Goal: Information Seeking & Learning: Learn about a topic

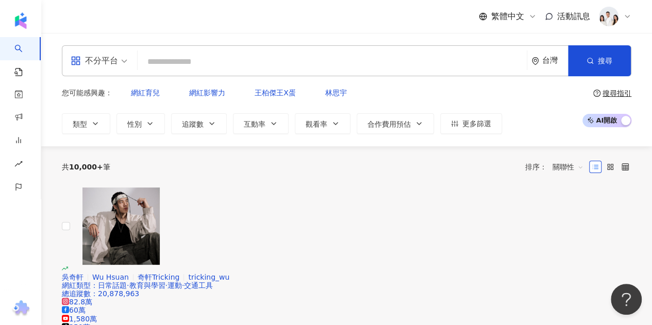
click at [194, 56] on input "search" at bounding box center [332, 62] width 381 height 20
paste input "***"
type input "***"
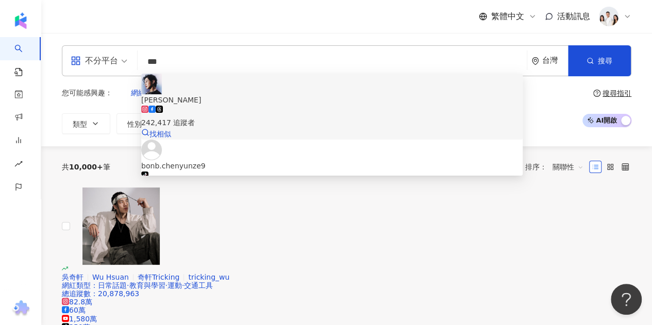
click at [232, 117] on div "242,417 追蹤者" at bounding box center [331, 122] width 381 height 11
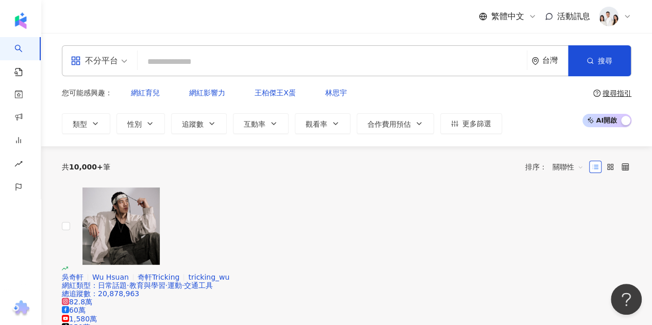
click at [203, 61] on input "search" at bounding box center [332, 62] width 381 height 20
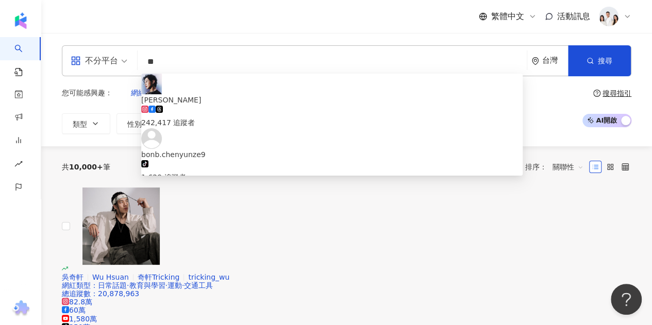
type input "*"
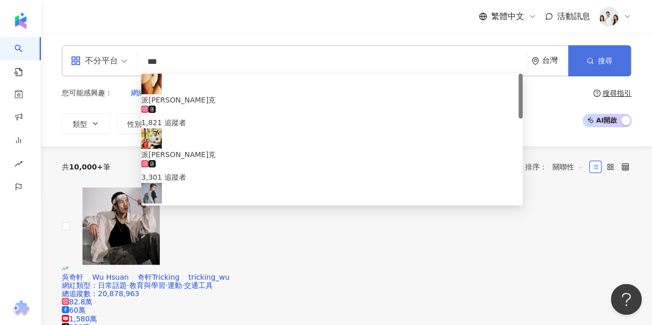
type input "***"
click at [611, 69] on button "搜尋" at bounding box center [599, 60] width 63 height 31
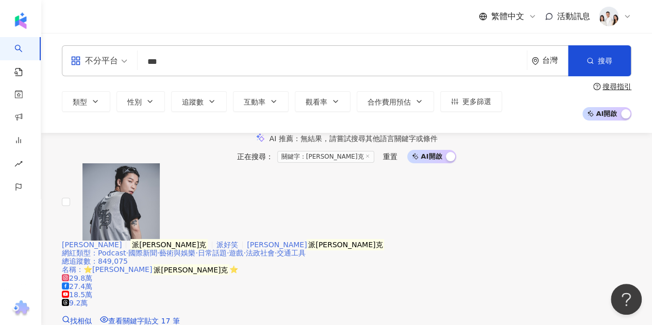
scroll to position [155, 0]
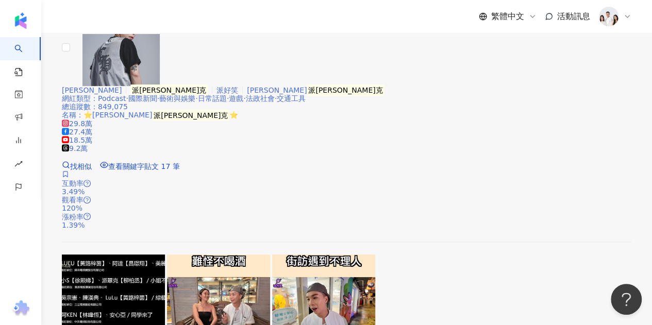
click at [147, 86] on img at bounding box center [120, 47] width 77 height 77
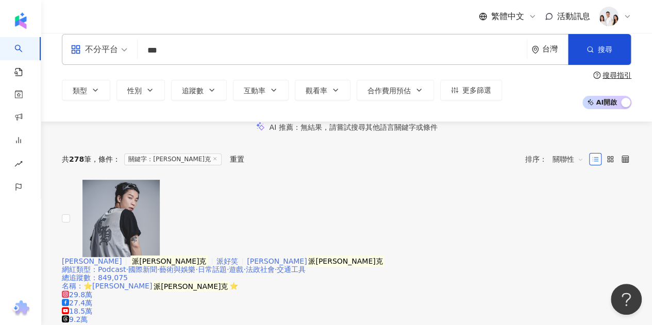
scroll to position [0, 0]
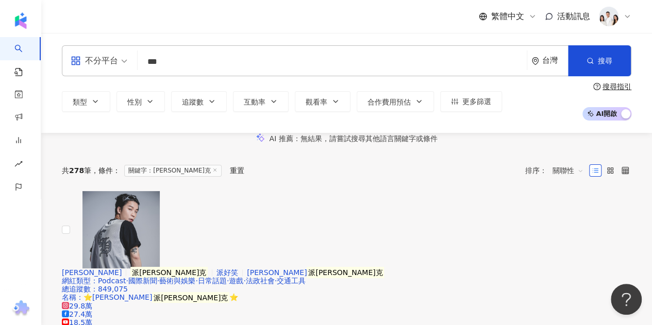
drag, startPoint x: 182, startPoint y: 61, endPoint x: 18, endPoint y: 53, distance: 164.7
click at [59, 56] on div "不分平台 *** 台灣 搜尋 a65f6627-3faf-4398-8efc-f99ba3dd2f79 派翠克 1,821 追蹤者 派翠克 3,301 追蹤者…" at bounding box center [346, 82] width 611 height 75
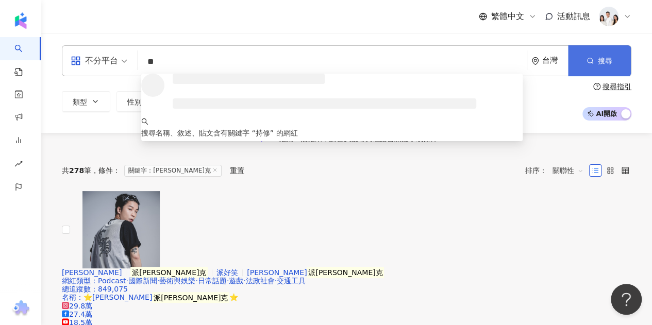
type input "**"
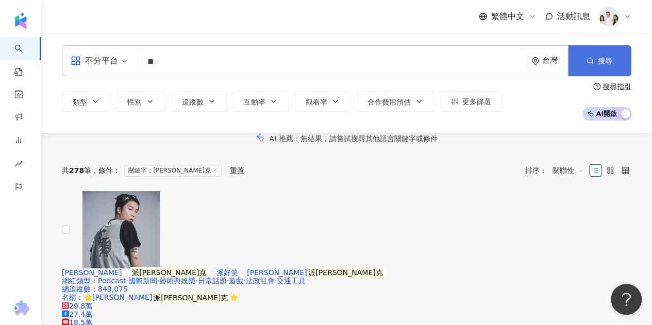
click at [604, 65] on span "搜尋" at bounding box center [605, 61] width 14 height 8
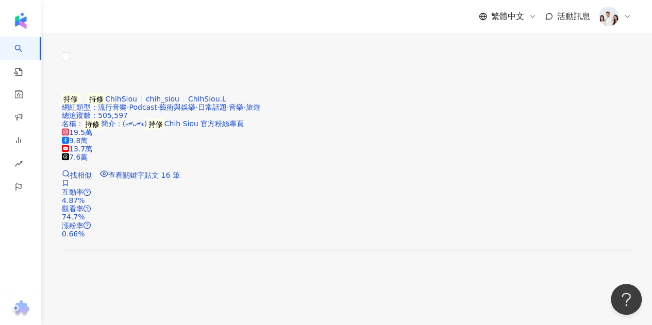
scroll to position [155, 0]
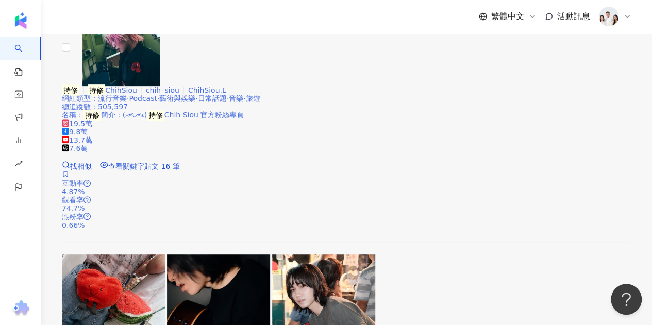
click at [144, 86] on img at bounding box center [120, 47] width 77 height 77
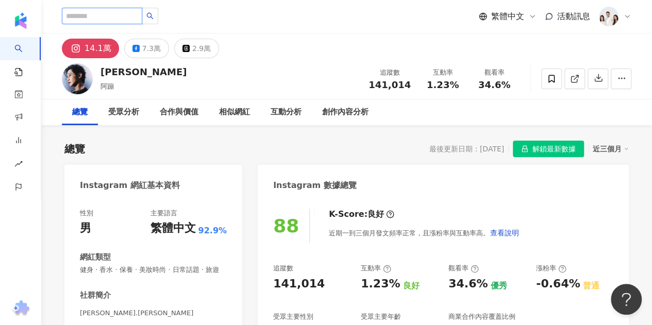
click at [137, 15] on input "search" at bounding box center [102, 16] width 80 height 16
paste input "***"
type input "***"
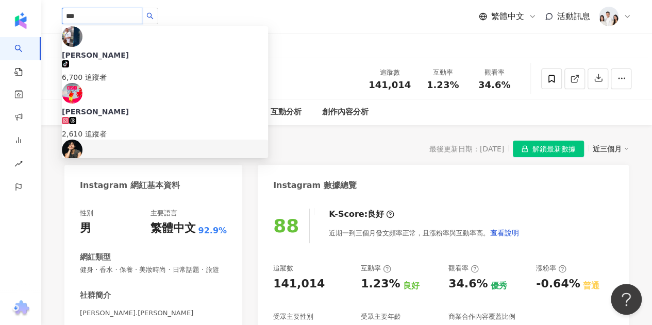
click at [167, 163] on span "林家佑" at bounding box center [165, 173] width 206 height 20
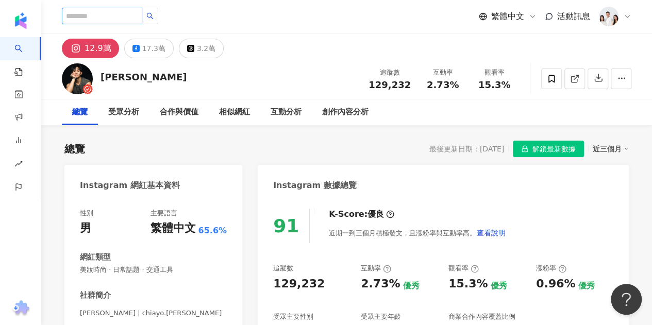
click at [132, 21] on input "search" at bounding box center [102, 16] width 80 height 16
paste input "********"
type input "********"
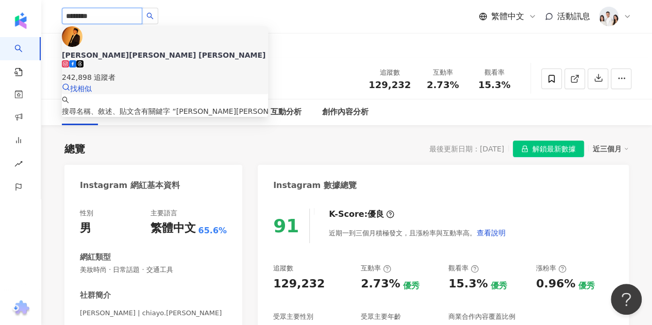
click at [163, 50] on span "吳岳擎 Andy Wu" at bounding box center [165, 55] width 206 height 10
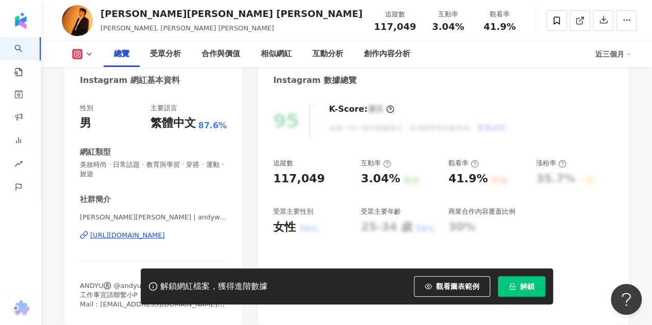
click at [528, 289] on span "解鎖" at bounding box center [527, 287] width 14 height 8
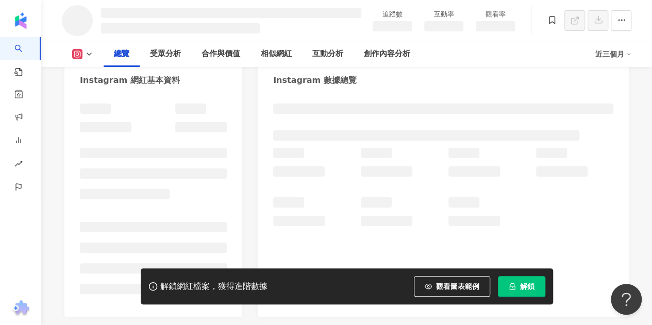
click at [606, 93] on div "Instagram 數據總覽" at bounding box center [443, 77] width 371 height 34
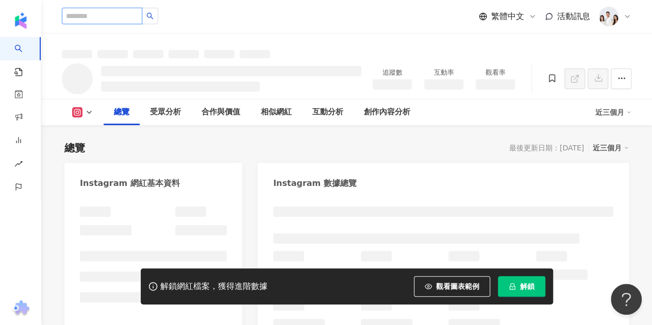
click at [101, 12] on input "search" at bounding box center [102, 16] width 80 height 16
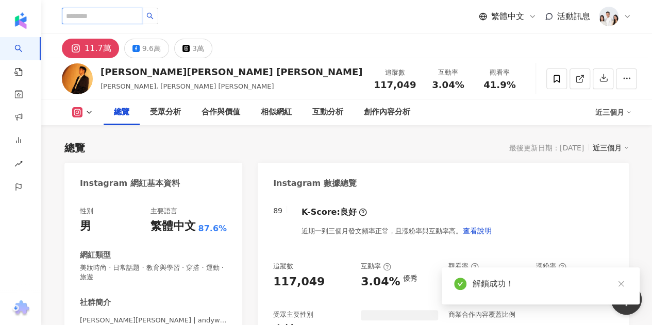
paste input "*********"
type input "*********"
click at [154, 14] on icon "search" at bounding box center [149, 15] width 7 height 7
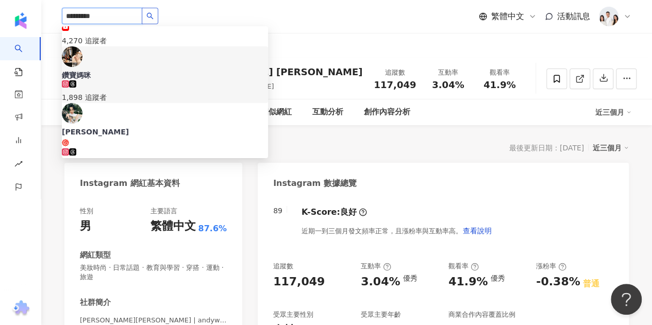
scroll to position [52, 0]
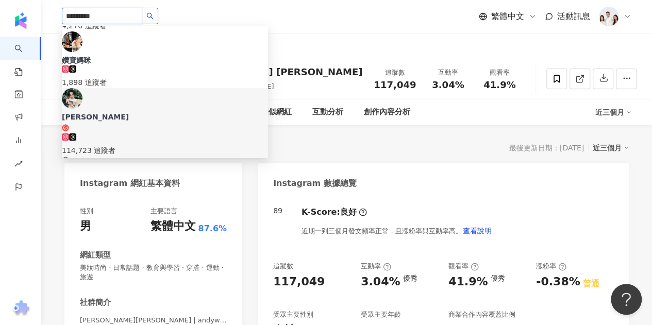
click at [172, 134] on div "114,723 追蹤者" at bounding box center [165, 145] width 206 height 23
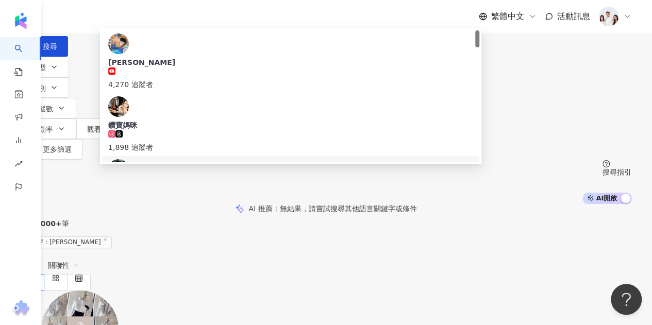
click at [246, 205] on div "114,723 追蹤者" at bounding box center [290, 216] width 365 height 23
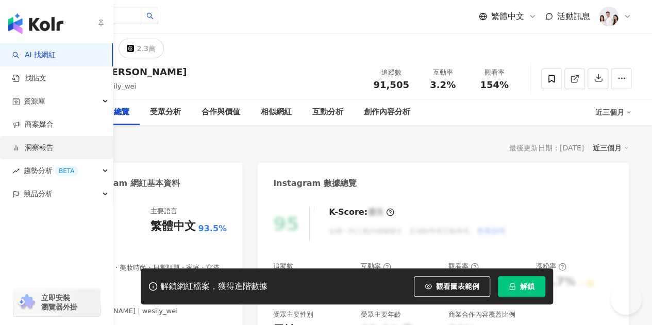
drag, startPoint x: 30, startPoint y: 143, endPoint x: 32, endPoint y: 149, distance: 6.7
click at [30, 143] on link "洞察報告" at bounding box center [32, 148] width 41 height 10
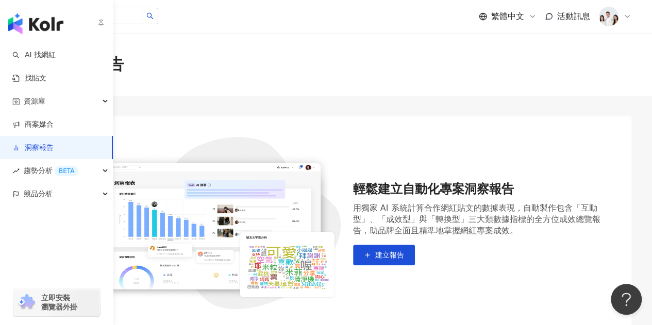
click at [19, 22] on img "button" at bounding box center [35, 23] width 55 height 21
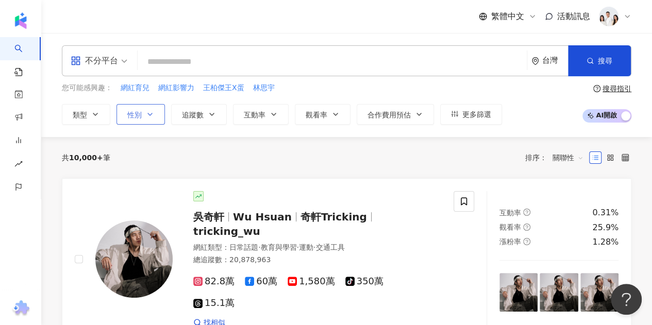
click at [148, 114] on icon "button" at bounding box center [150, 114] width 4 height 2
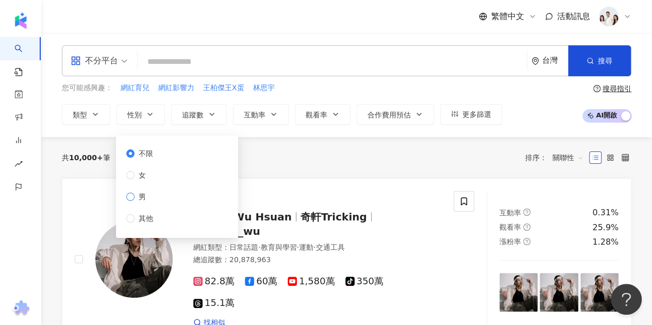
click at [135, 195] on span "男" at bounding box center [142, 196] width 15 height 11
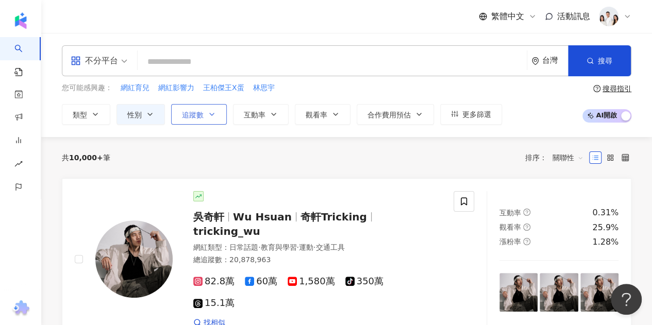
click at [200, 115] on span "追蹤數" at bounding box center [193, 115] width 22 height 8
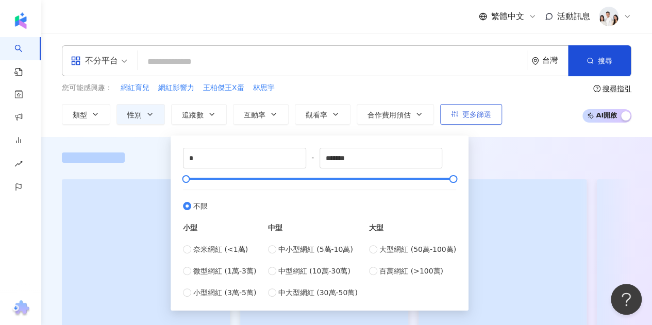
click at [479, 112] on span "更多篩選" at bounding box center [476, 114] width 29 height 8
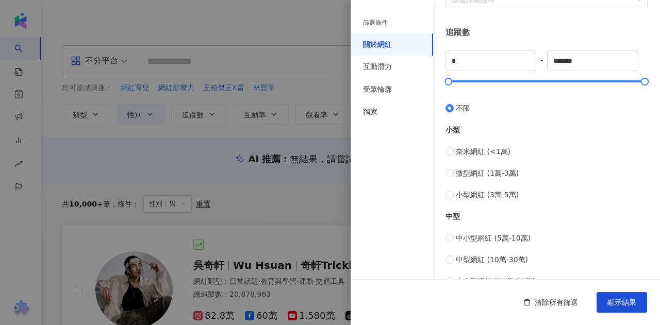
scroll to position [361, 0]
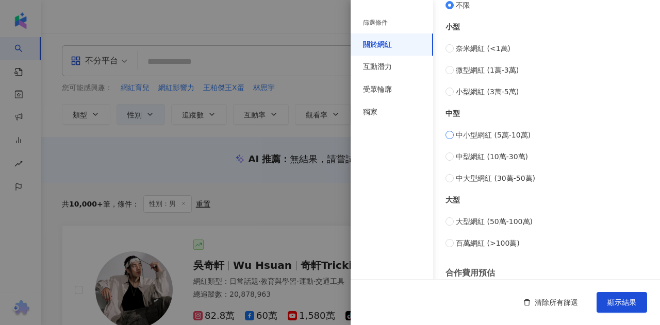
click at [501, 136] on span "中小型網紅 (5萬-10萬)" at bounding box center [493, 134] width 75 height 11
type input "*****"
click at [495, 155] on span "中型網紅 (10萬-30萬)" at bounding box center [492, 156] width 72 height 11
type input "******"
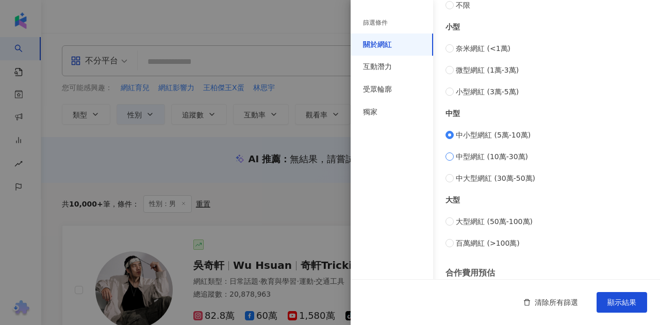
type input "******"
click at [495, 180] on span "中大型網紅 (30萬-50萬)" at bounding box center [495, 178] width 79 height 11
type input "******"
click at [497, 155] on span "中型網紅 (10萬-30萬)" at bounding box center [492, 156] width 72 height 11
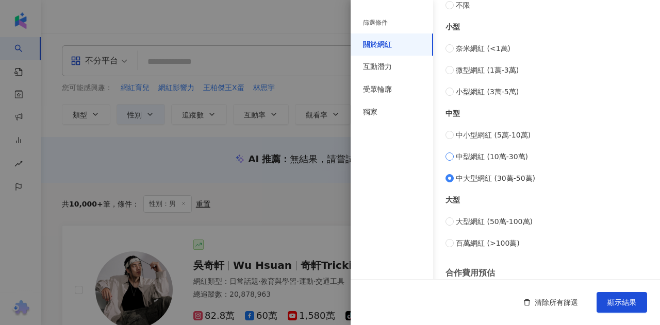
type input "******"
click at [495, 180] on span "中大型網紅 (30萬-50萬)" at bounding box center [495, 178] width 79 height 11
type input "******"
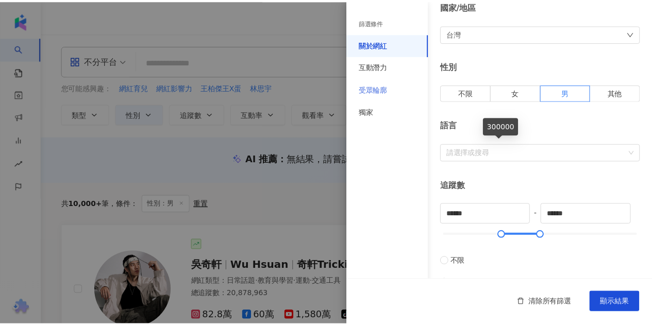
scroll to position [0, 0]
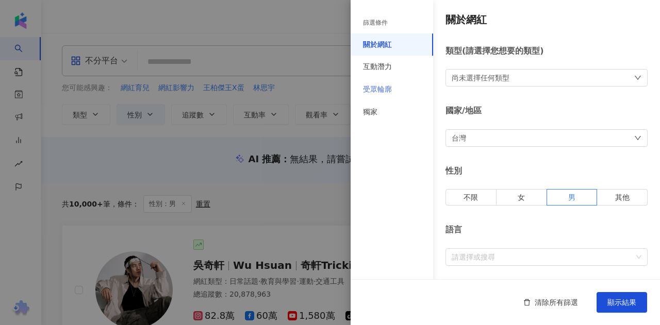
click at [405, 90] on div "受眾輪廓" at bounding box center [392, 89] width 82 height 23
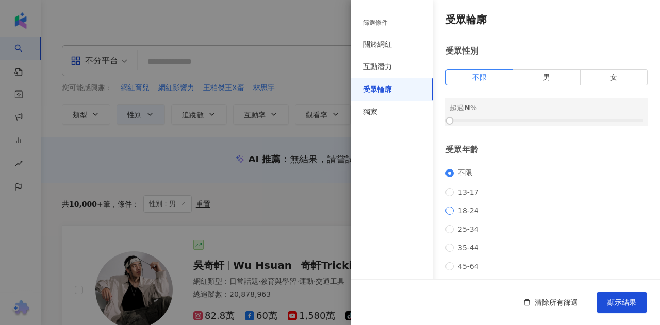
click at [470, 214] on span "18-24" at bounding box center [468, 211] width 29 height 8
click at [543, 78] on span "男" at bounding box center [546, 77] width 7 height 8
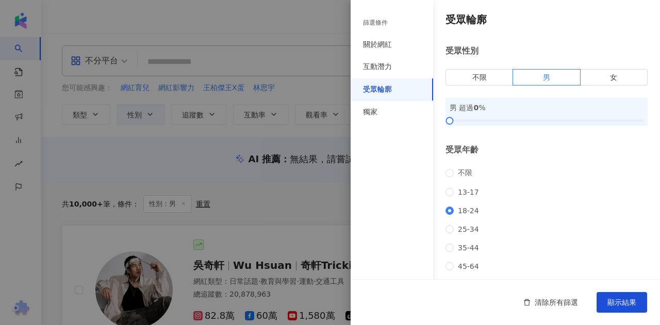
click at [485, 75] on span "不限" at bounding box center [479, 77] width 14 height 8
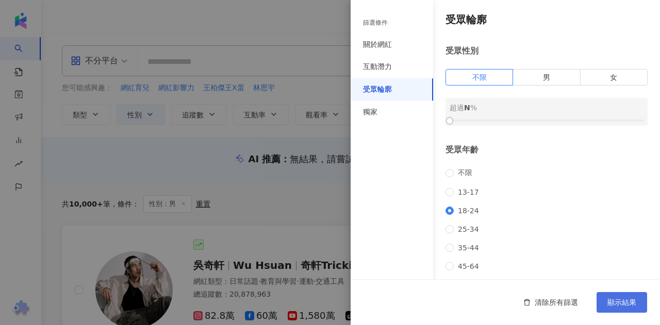
click at [633, 298] on span "顯示結果" at bounding box center [621, 302] width 29 height 8
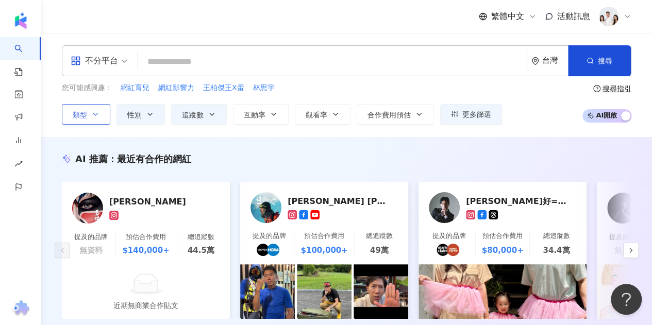
click at [89, 117] on button "類型" at bounding box center [86, 114] width 48 height 21
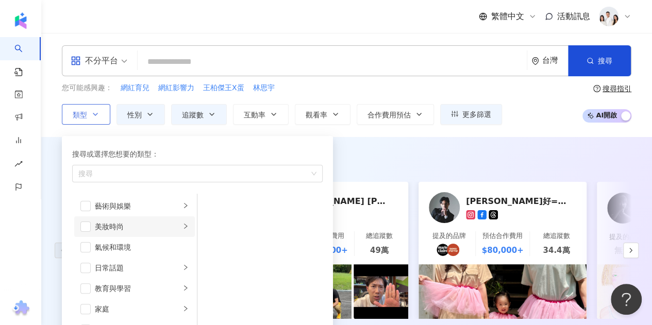
click at [174, 228] on li "美妝時尚" at bounding box center [134, 227] width 121 height 21
click at [209, 301] on span "button" at bounding box center [211, 303] width 10 height 10
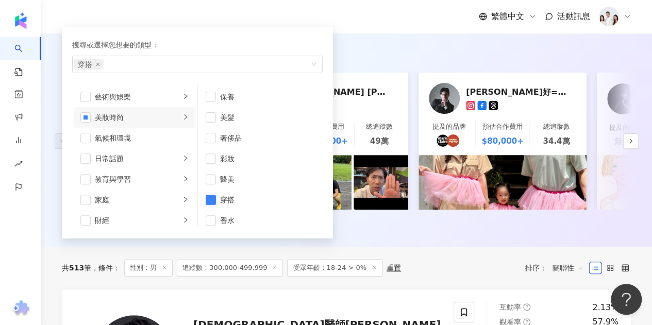
scroll to position [52, 0]
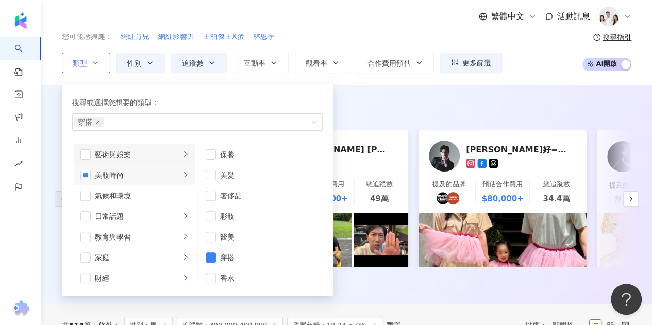
click at [170, 162] on li "藝術與娛樂" at bounding box center [134, 154] width 121 height 21
click at [146, 215] on div "日常話題" at bounding box center [138, 216] width 86 height 11
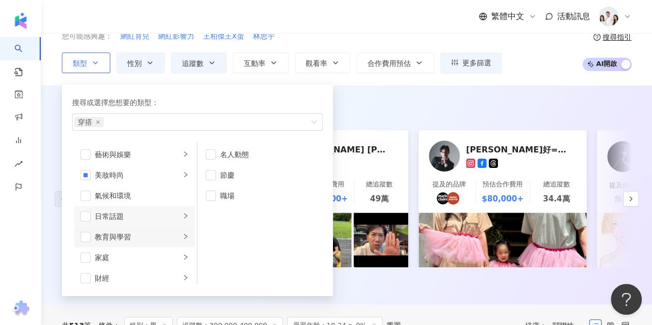
click at [154, 238] on div "教育與學習" at bounding box center [138, 236] width 86 height 11
click at [148, 252] on div "家庭" at bounding box center [138, 257] width 86 height 11
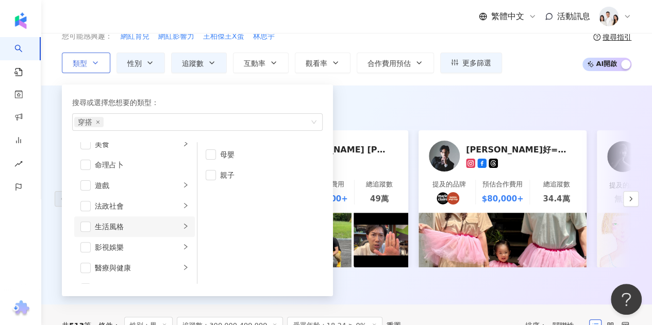
click at [146, 224] on div "生活風格" at bounding box center [138, 226] width 86 height 11
click at [147, 250] on div "影視娛樂" at bounding box center [138, 247] width 86 height 11
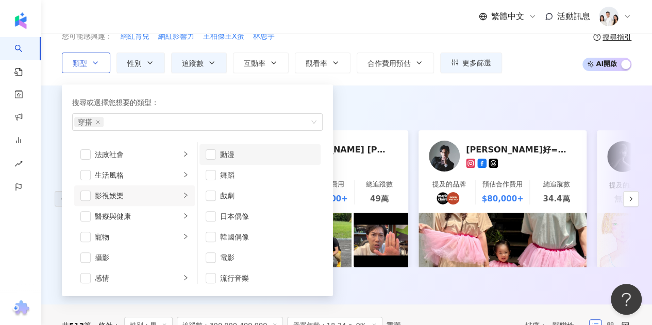
scroll to position [27, 0]
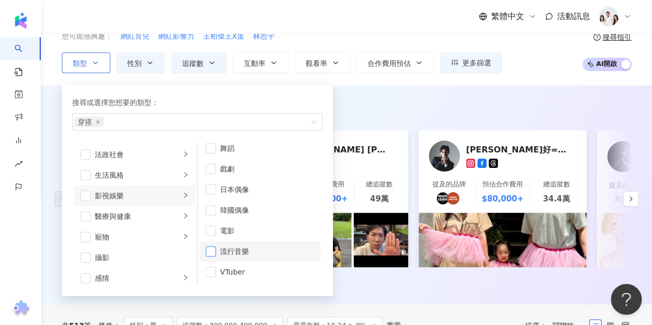
click at [215, 247] on span "button" at bounding box center [211, 251] width 10 height 10
click at [147, 212] on div "醫療與健康" at bounding box center [138, 216] width 86 height 11
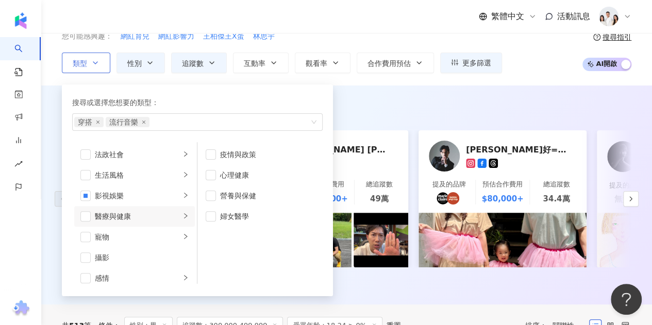
scroll to position [0, 0]
click at [136, 244] on li "寵物" at bounding box center [134, 237] width 121 height 21
click at [140, 212] on div "日常話題" at bounding box center [138, 216] width 86 height 11
click at [86, 216] on span "button" at bounding box center [85, 216] width 10 height 10
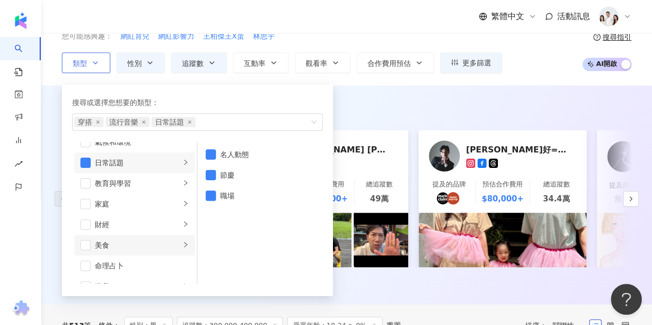
scroll to position [103, 0]
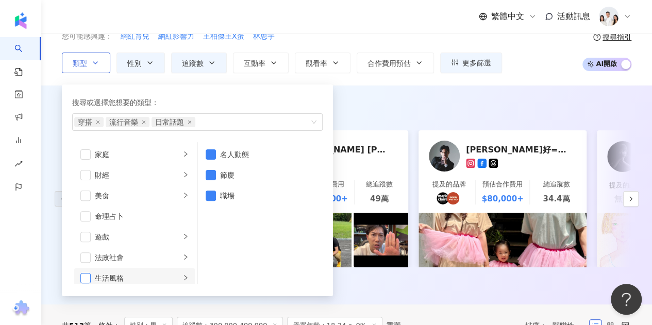
click at [86, 276] on span "button" at bounding box center [85, 278] width 10 height 10
click at [139, 275] on div "生活風格" at bounding box center [138, 278] width 86 height 11
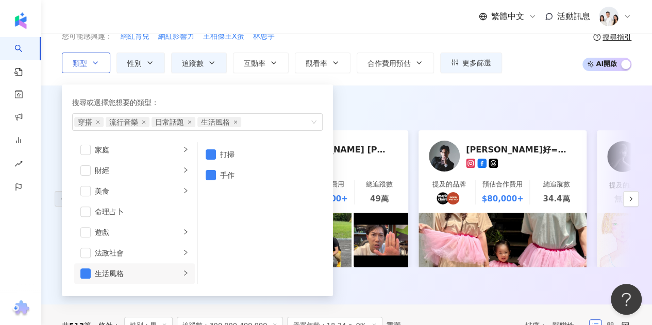
click at [139, 275] on div "生活風格" at bounding box center [138, 273] width 86 height 11
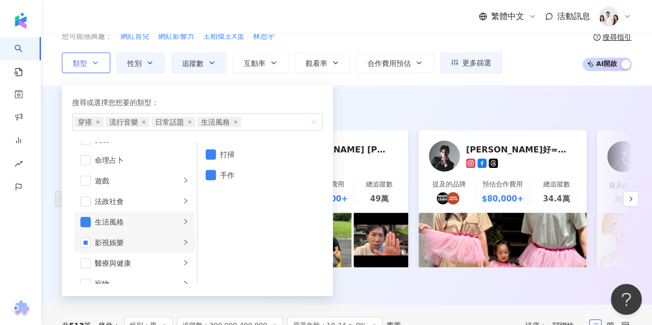
scroll to position [211, 0]
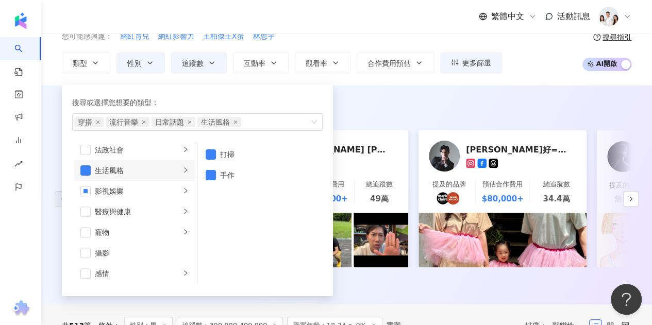
click at [409, 92] on div "AI 推薦 ： 最近有合作的網紅 Jason Zhang 提及的品牌 無資料 預估合作費用 $140,000+ 總追蹤數 44.5萬 近期無商業合作貼文 陳彥…" at bounding box center [346, 195] width 611 height 219
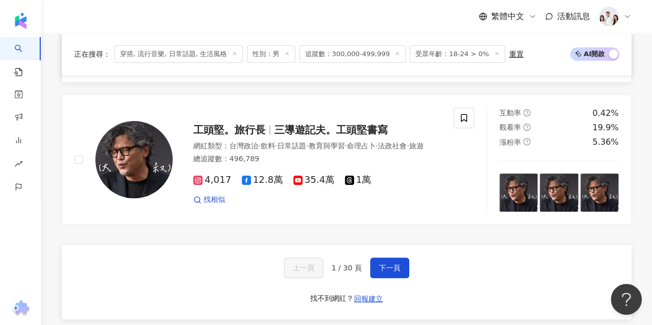
scroll to position [1959, 0]
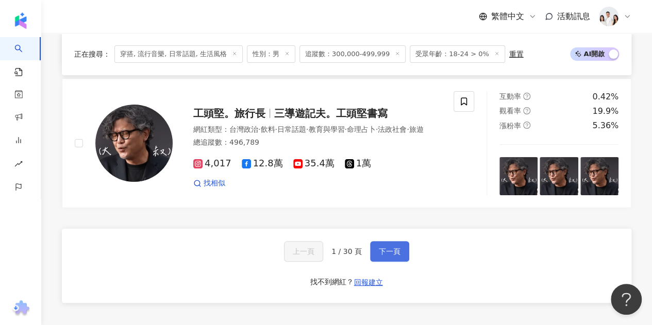
click at [374, 241] on button "下一頁" at bounding box center [389, 251] width 39 height 21
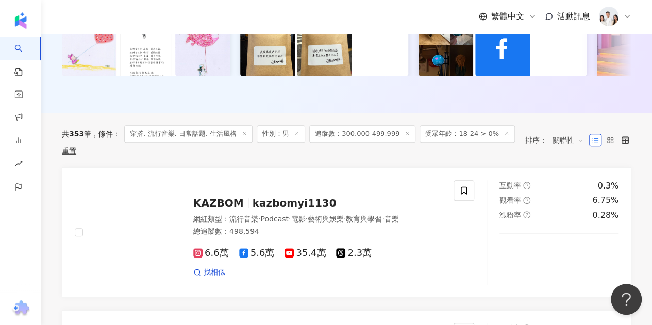
scroll to position [222, 0]
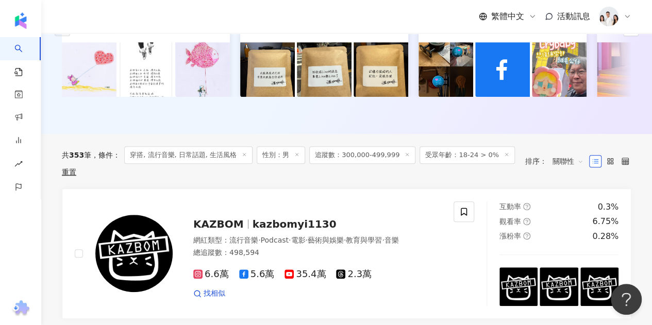
click at [208, 164] on span "穿搭, 流行音樂, 日常話題, 生活風格" at bounding box center [188, 155] width 128 height 18
click at [459, 163] on span "受眾年齡：18-24 > 0%" at bounding box center [467, 155] width 95 height 18
click at [461, 164] on span "受眾年齡：18-24 > 0%" at bounding box center [467, 155] width 95 height 18
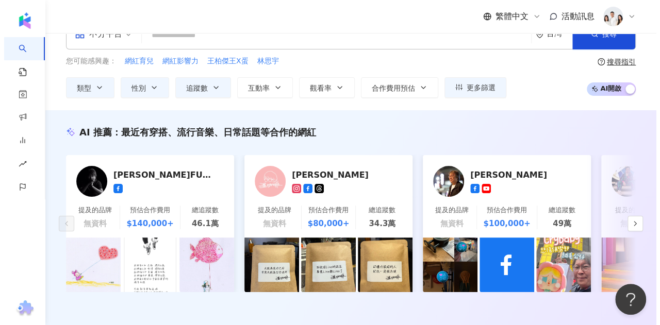
scroll to position [0, 0]
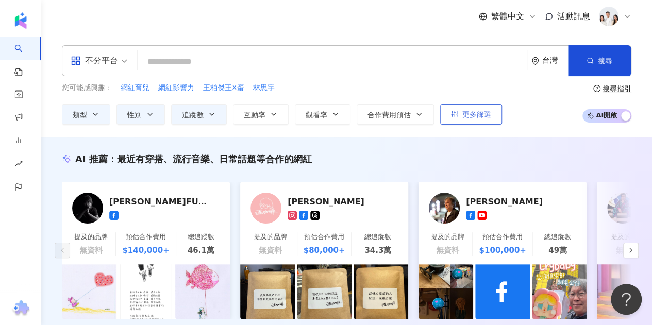
click at [471, 107] on button "更多篩選" at bounding box center [471, 114] width 62 height 21
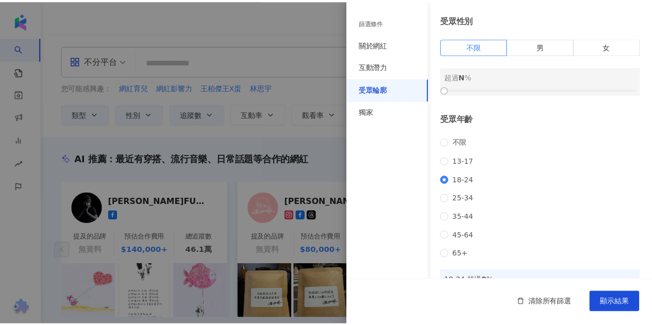
scroll to position [103, 0]
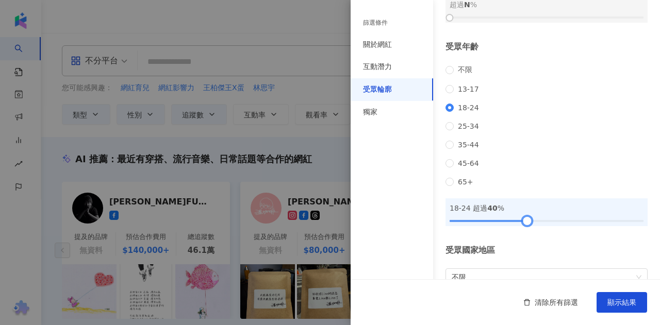
drag, startPoint x: 451, startPoint y: 234, endPoint x: 526, endPoint y: 238, distance: 75.4
click at [526, 224] on div at bounding box center [527, 221] width 6 height 6
click at [614, 305] on span "顯示結果" at bounding box center [621, 302] width 29 height 8
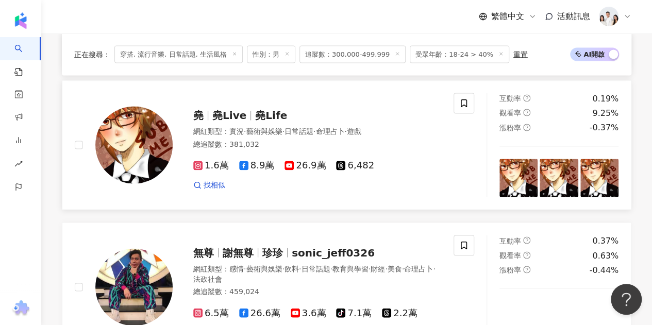
scroll to position [1134, 0]
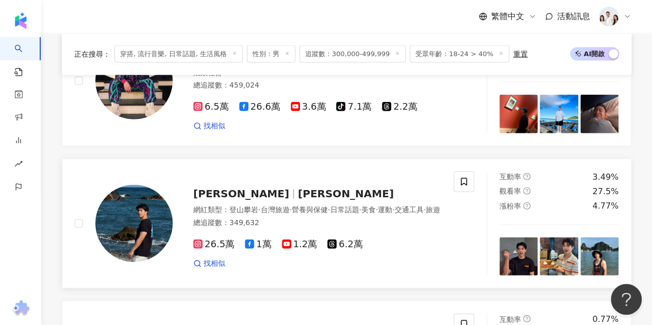
drag, startPoint x: 135, startPoint y: 196, endPoint x: 352, endPoint y: 148, distance: 221.8
click at [352, 159] on link "紀斯豪 Orlando Ji 網紅類型 ： 登山攀岩 · 台灣旅遊 · 營養與保健 · 日常話題 · 美食 · 運動 · 交通工具 · 旅遊 總追蹤數 ： 3…" at bounding box center [347, 224] width 570 height 130
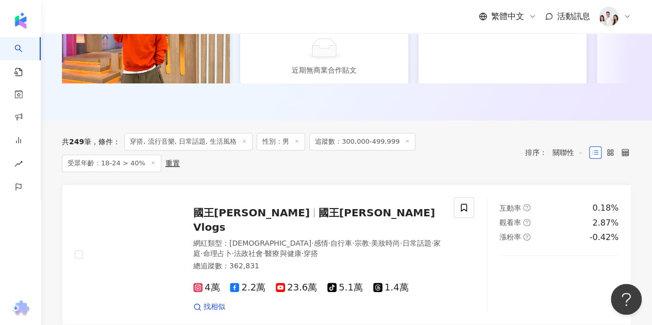
scroll to position [0, 0]
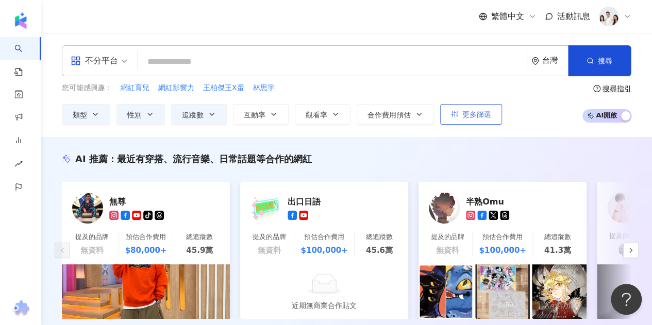
click at [479, 110] on span "更多篩選" at bounding box center [476, 114] width 29 height 8
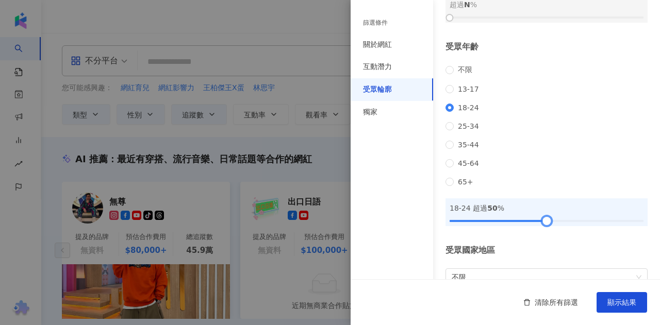
drag, startPoint x: 524, startPoint y: 234, endPoint x: 543, endPoint y: 242, distance: 20.8
click at [543, 242] on div "受眾輪廓 受眾性別 不限 男 女 超過 N % 受眾年齡 不限 13-17 18-24 25-34 35-44 45-64 65+ 18-24 超過 50 %…" at bounding box center [505, 118] width 309 height 442
click at [609, 304] on span "顯示結果" at bounding box center [621, 302] width 29 height 8
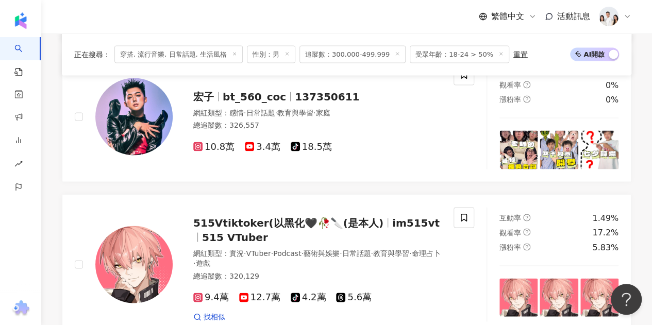
scroll to position [876, 0]
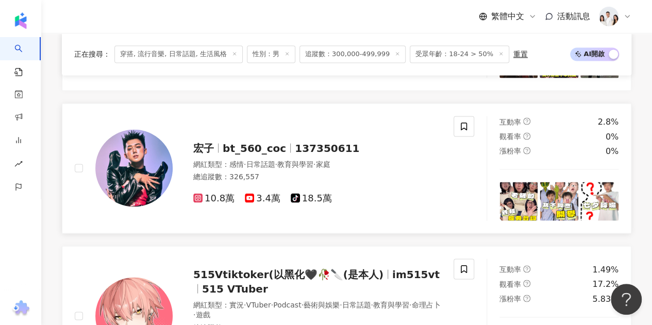
click at [388, 159] on div "網紅類型 ： 感情 · 日常話題 · 教育與學習 · 家庭" at bounding box center [317, 164] width 248 height 10
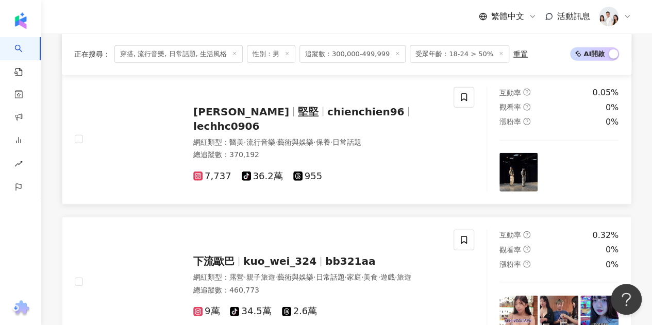
scroll to position [1495, 0]
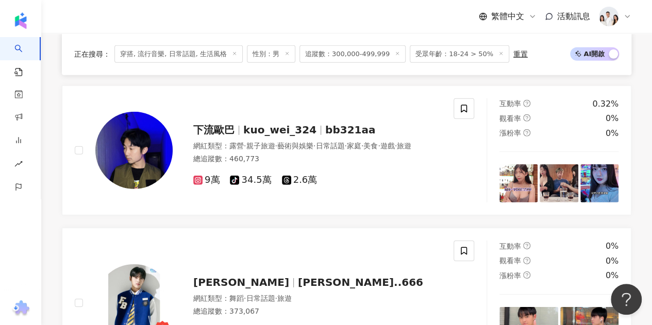
click at [353, 54] on span "追蹤數：300,000-499,999" at bounding box center [353, 54] width 106 height 18
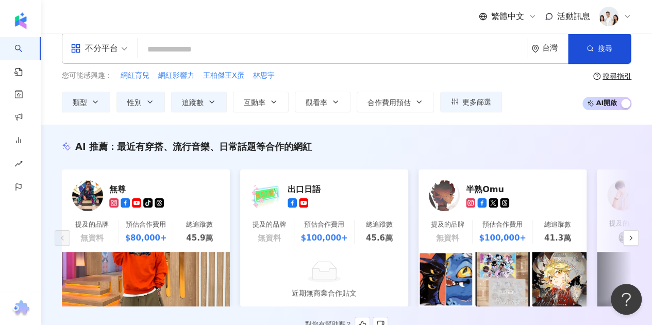
scroll to position [0, 0]
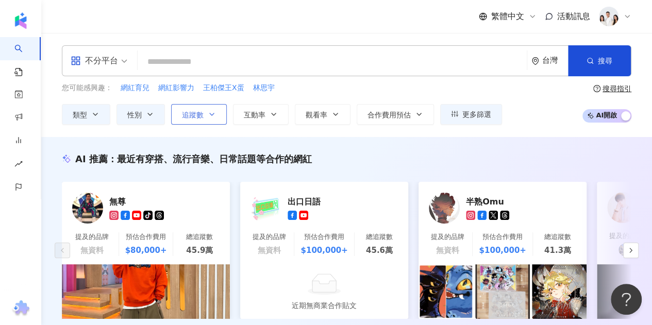
click at [200, 116] on span "追蹤數" at bounding box center [193, 115] width 22 height 8
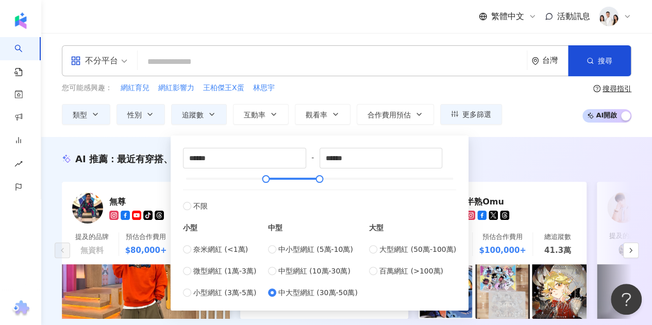
click at [523, 142] on div "AI 推薦 ： 最近有穿搭、流行音樂、日常話題等合作的網紅 無尊 tiktok-icon 提及的品牌 無資料 預估合作費用 $80,000+ 總追蹤數 45.…" at bounding box center [346, 246] width 611 height 219
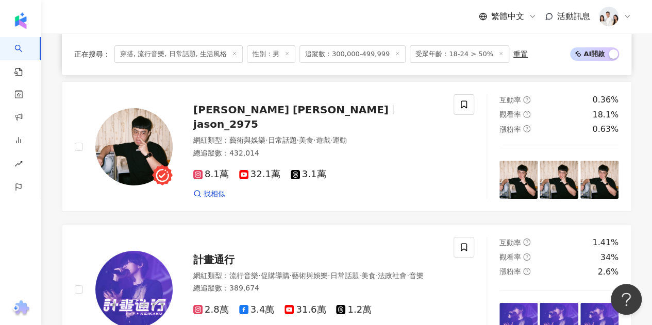
scroll to position [1959, 0]
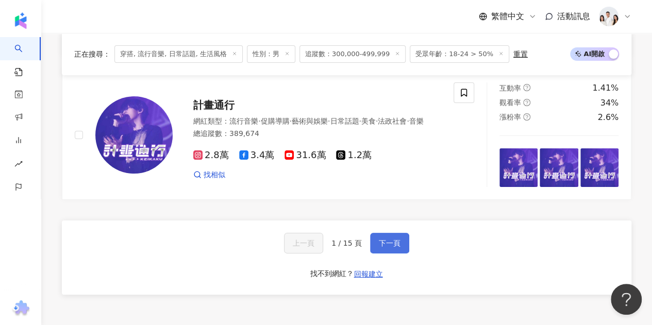
click at [386, 239] on span "下一頁" at bounding box center [390, 243] width 22 height 8
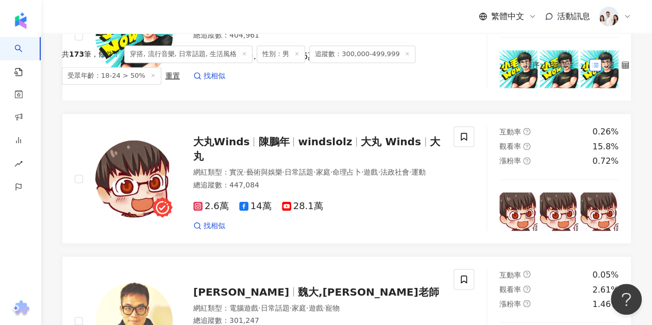
scroll to position [2018, 0]
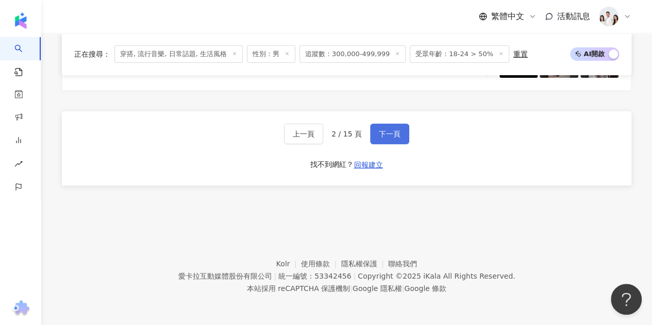
click at [394, 125] on button "下一頁" at bounding box center [389, 134] width 39 height 21
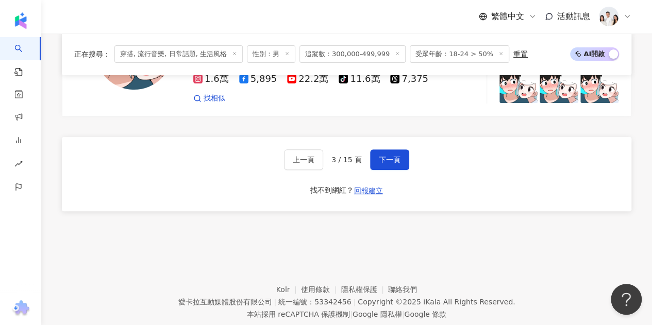
scroll to position [2089, 0]
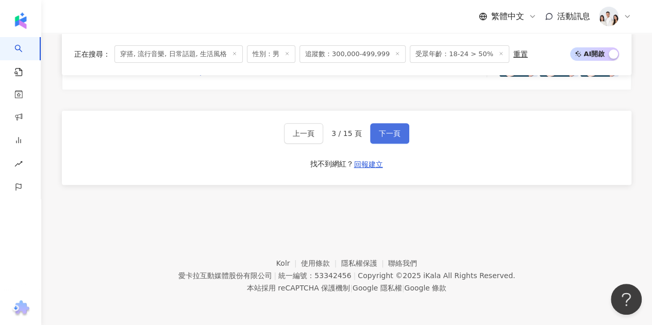
click at [393, 138] on span "下一頁" at bounding box center [390, 133] width 22 height 8
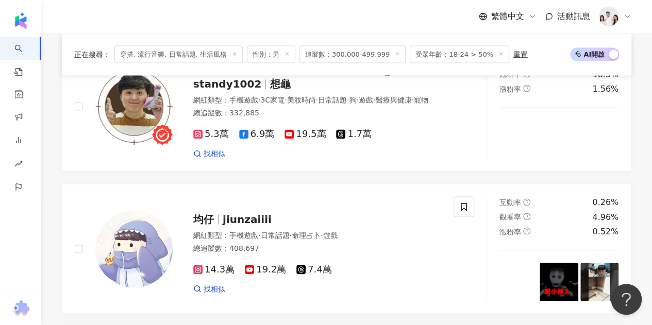
scroll to position [2046, 0]
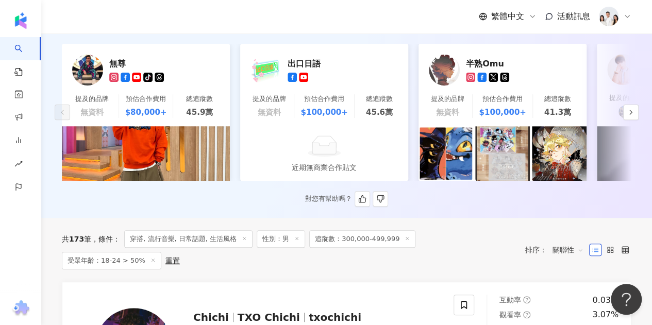
scroll to position [0, 0]
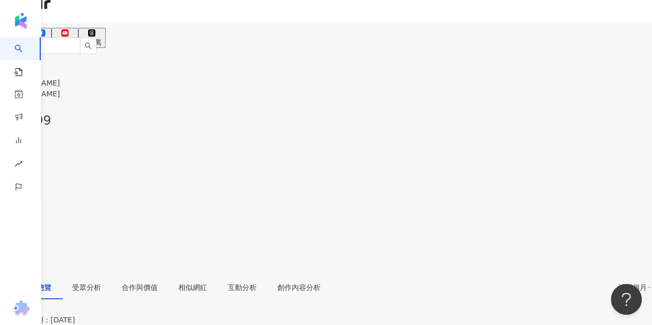
scroll to position [206, 0]
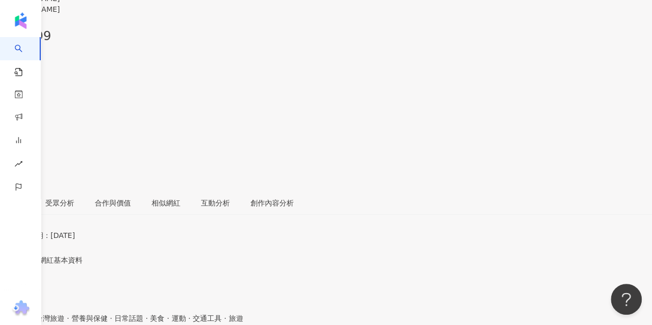
scroll to position [0, 0]
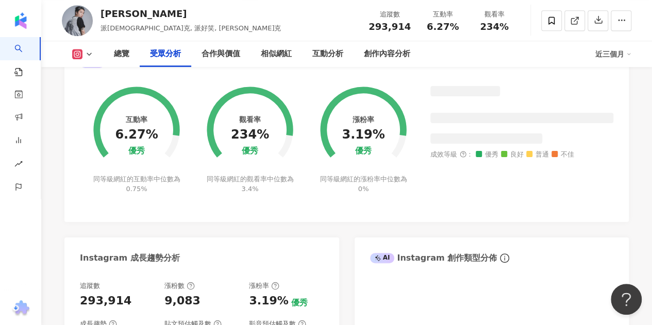
scroll to position [834, 0]
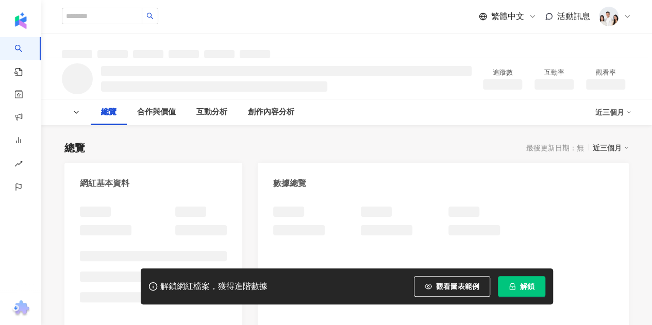
click at [522, 288] on span "解鎖" at bounding box center [527, 287] width 14 height 8
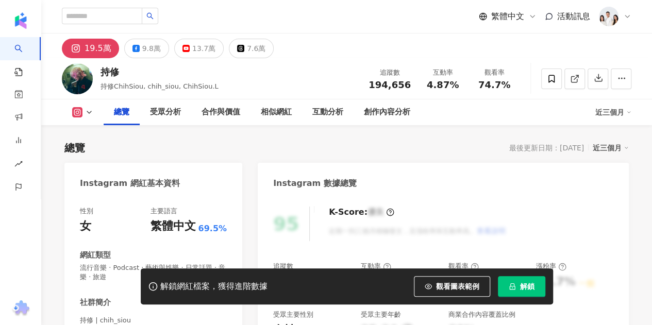
click at [521, 284] on span "解鎖" at bounding box center [527, 287] width 14 height 8
click at [521, 288] on span "解鎖" at bounding box center [527, 287] width 14 height 8
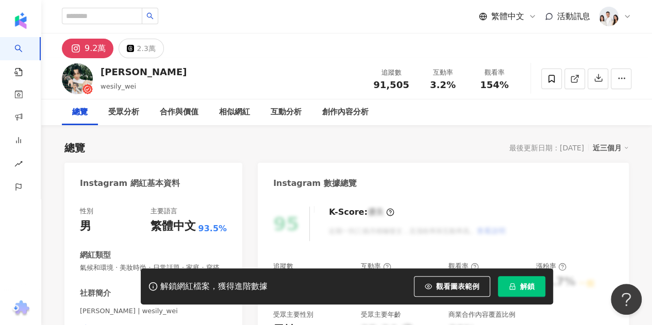
click at [514, 285] on icon "lock" at bounding box center [512, 287] width 6 height 7
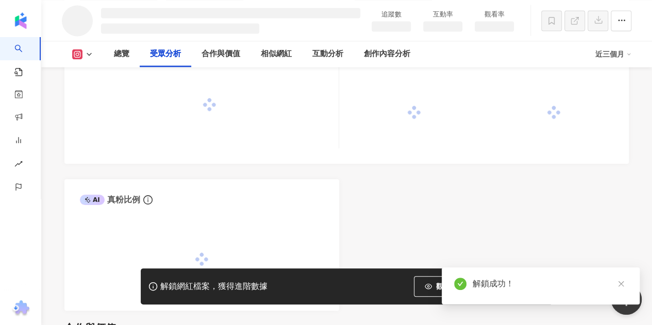
scroll to position [909, 0]
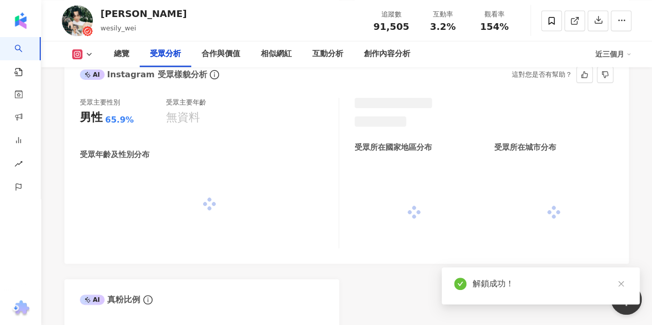
scroll to position [1015, 0]
